Goal: Navigation & Orientation: Find specific page/section

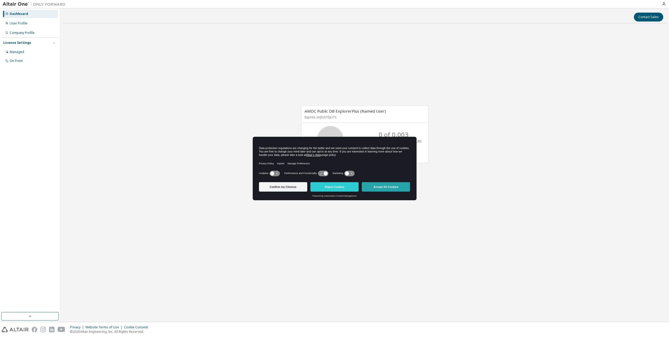
click at [382, 185] on button "Accept All Cookies" at bounding box center [386, 186] width 48 height 9
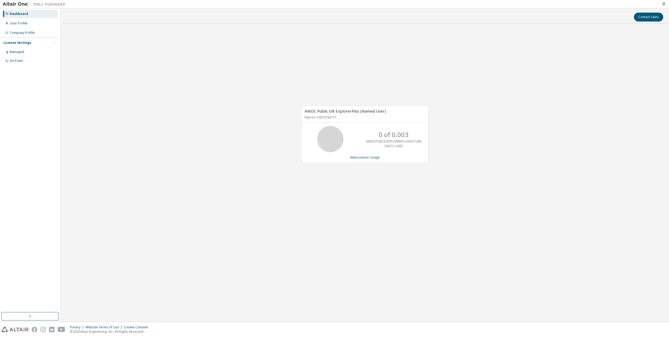
click at [187, 85] on div "AMDC Public DB ExplorerPlus (Named User) Expires on December 1, 2025 UTC 0 of 0…" at bounding box center [365, 137] width 604 height 219
click at [31, 53] on div "Managed" at bounding box center [30, 52] width 56 height 8
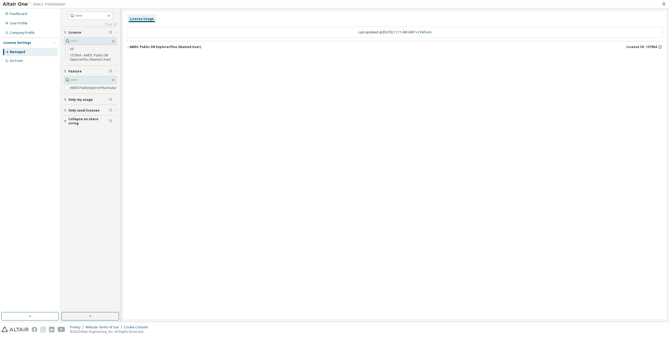
click at [127, 46] on icon "button" at bounding box center [127, 46] width 3 height 3
click at [34, 60] on div "On Prem" at bounding box center [30, 61] width 56 height 8
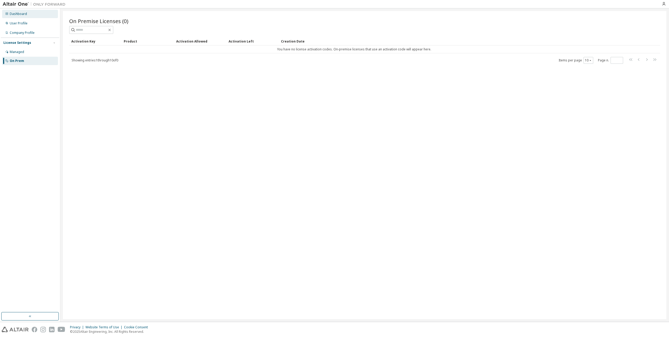
click at [26, 14] on div "Dashboard" at bounding box center [30, 14] width 56 height 8
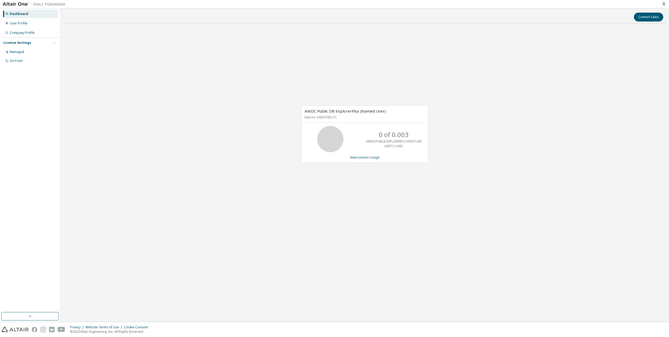
click at [6, 13] on icon at bounding box center [6, 13] width 3 height 3
click at [13, 2] on img at bounding box center [36, 4] width 66 height 5
click at [44, 4] on img at bounding box center [36, 4] width 66 height 5
click at [21, 329] on img at bounding box center [15, 330] width 27 height 6
